Goal: Navigation & Orientation: Go to known website

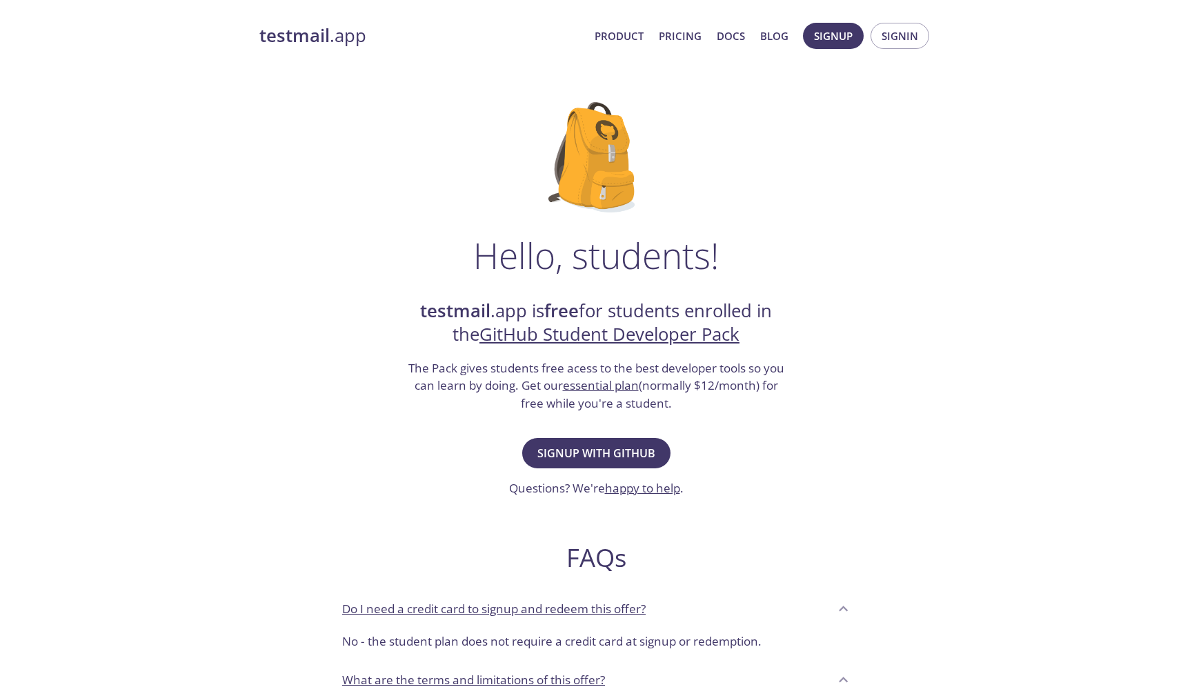
click at [323, 32] on strong "testmail" at bounding box center [294, 35] width 70 height 24
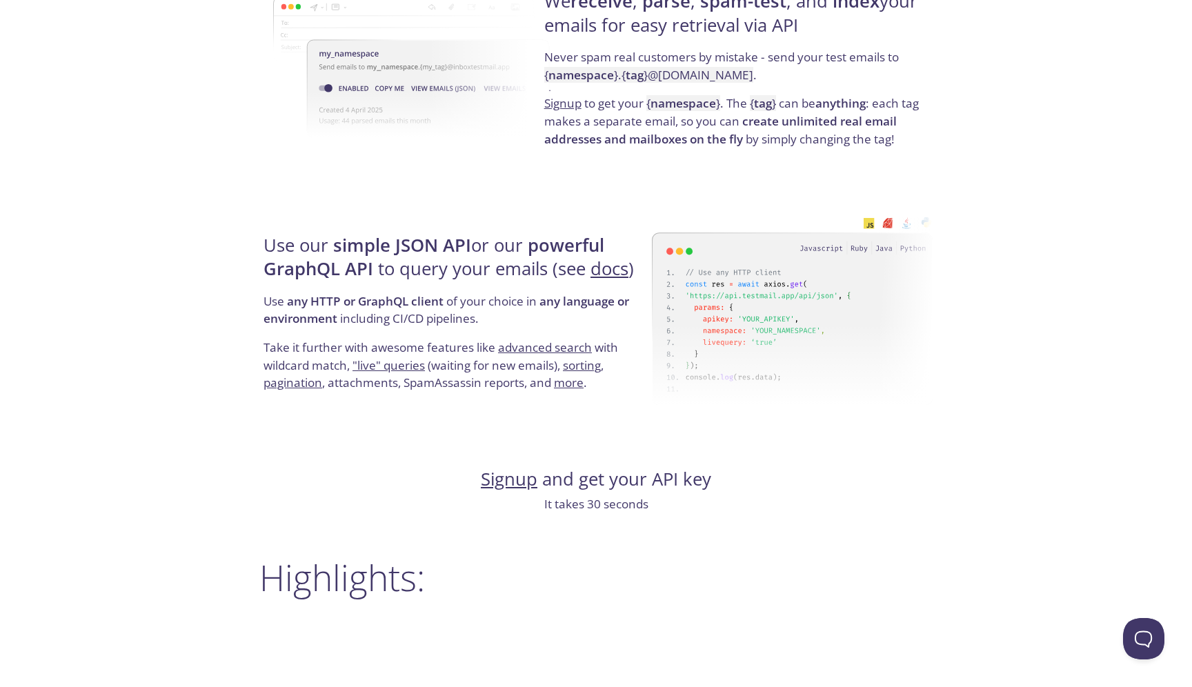
scroll to position [1138, 0]
click at [883, 249] on img at bounding box center [792, 310] width 281 height 218
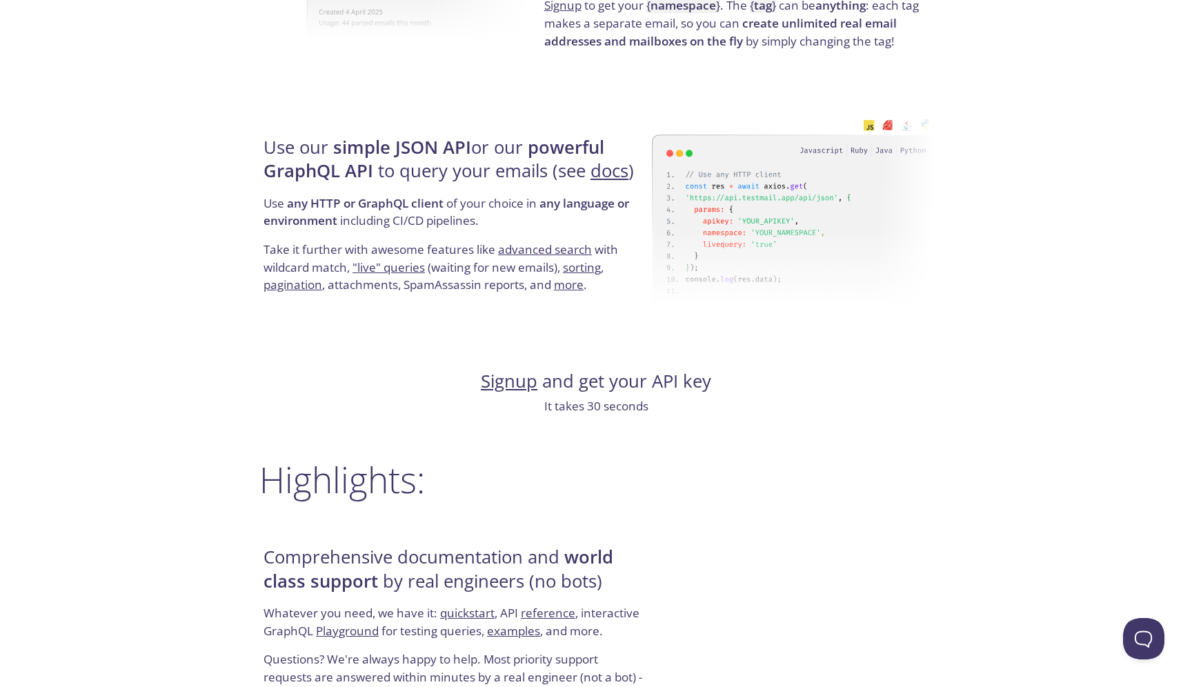
scroll to position [1238, 0]
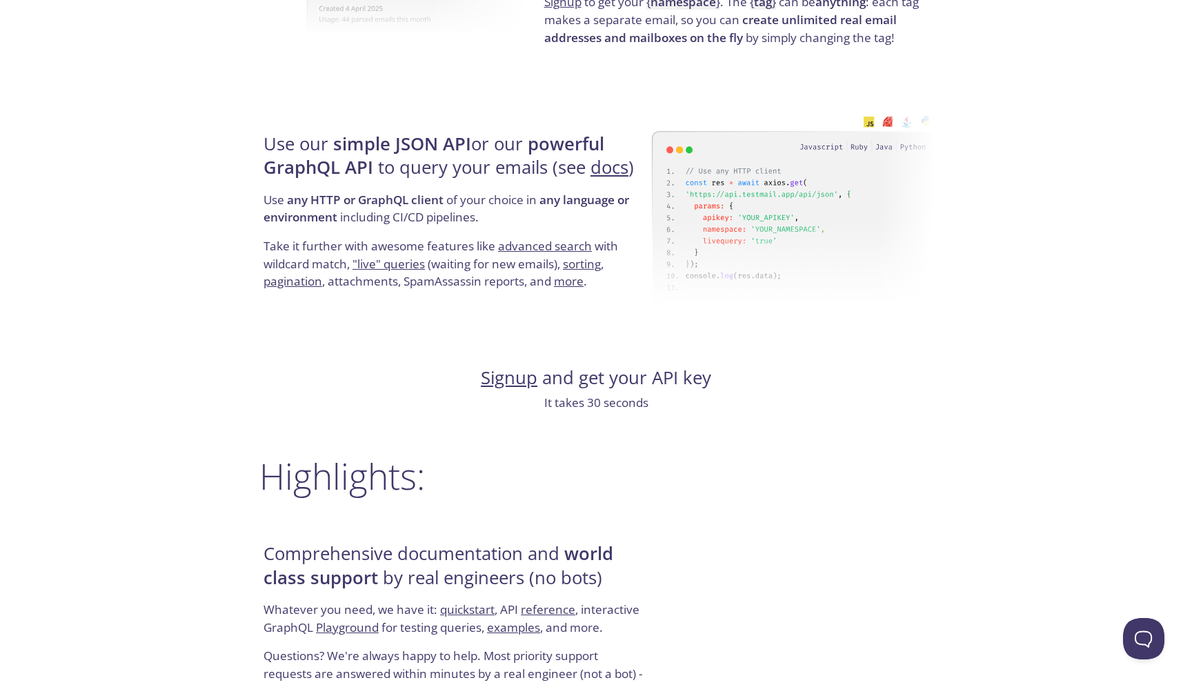
click at [892, 116] on img at bounding box center [792, 210] width 281 height 218
click at [908, 116] on img at bounding box center [792, 210] width 281 height 218
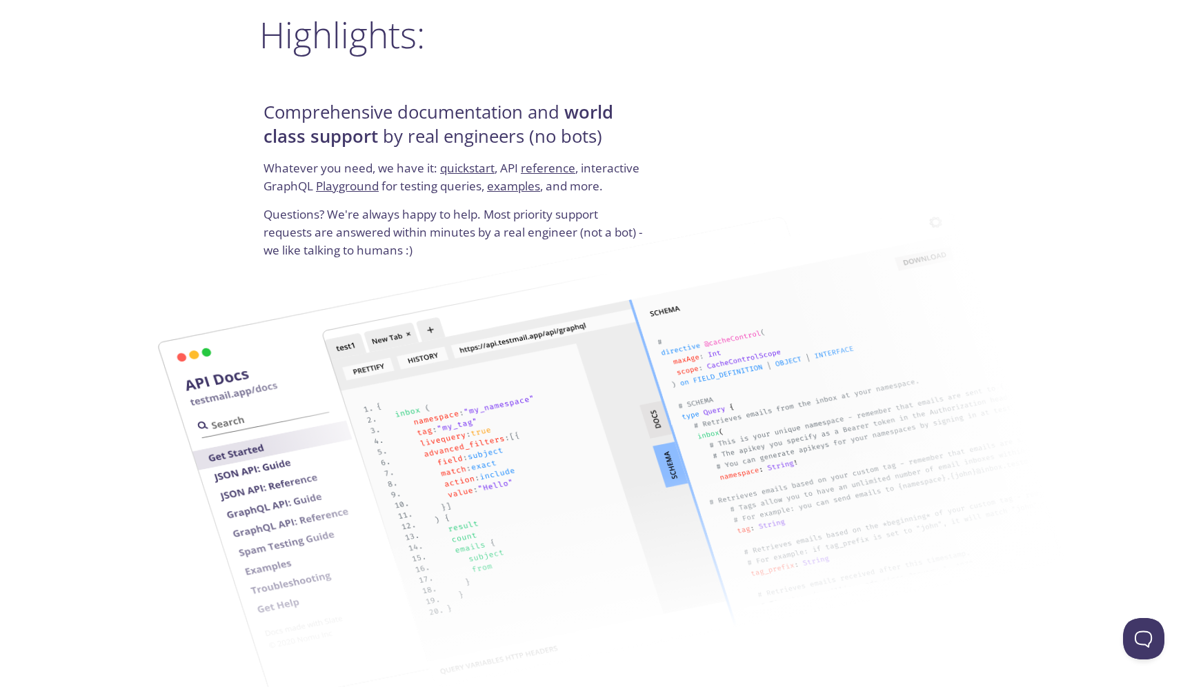
scroll to position [1680, 0]
